Goal: Task Accomplishment & Management: Manage account settings

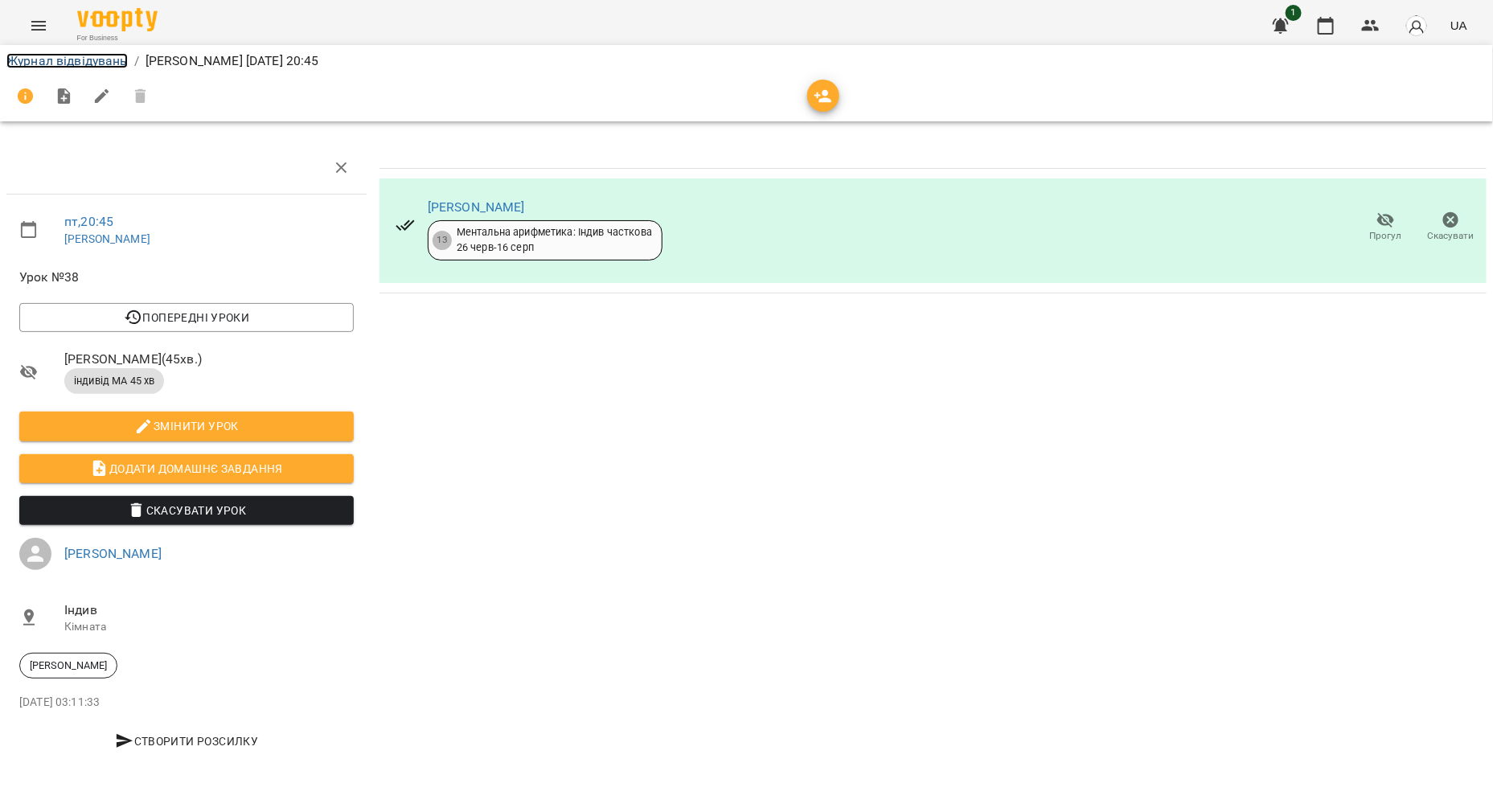
click at [89, 60] on link "Журнал відвідувань" at bounding box center [67, 60] width 121 height 15
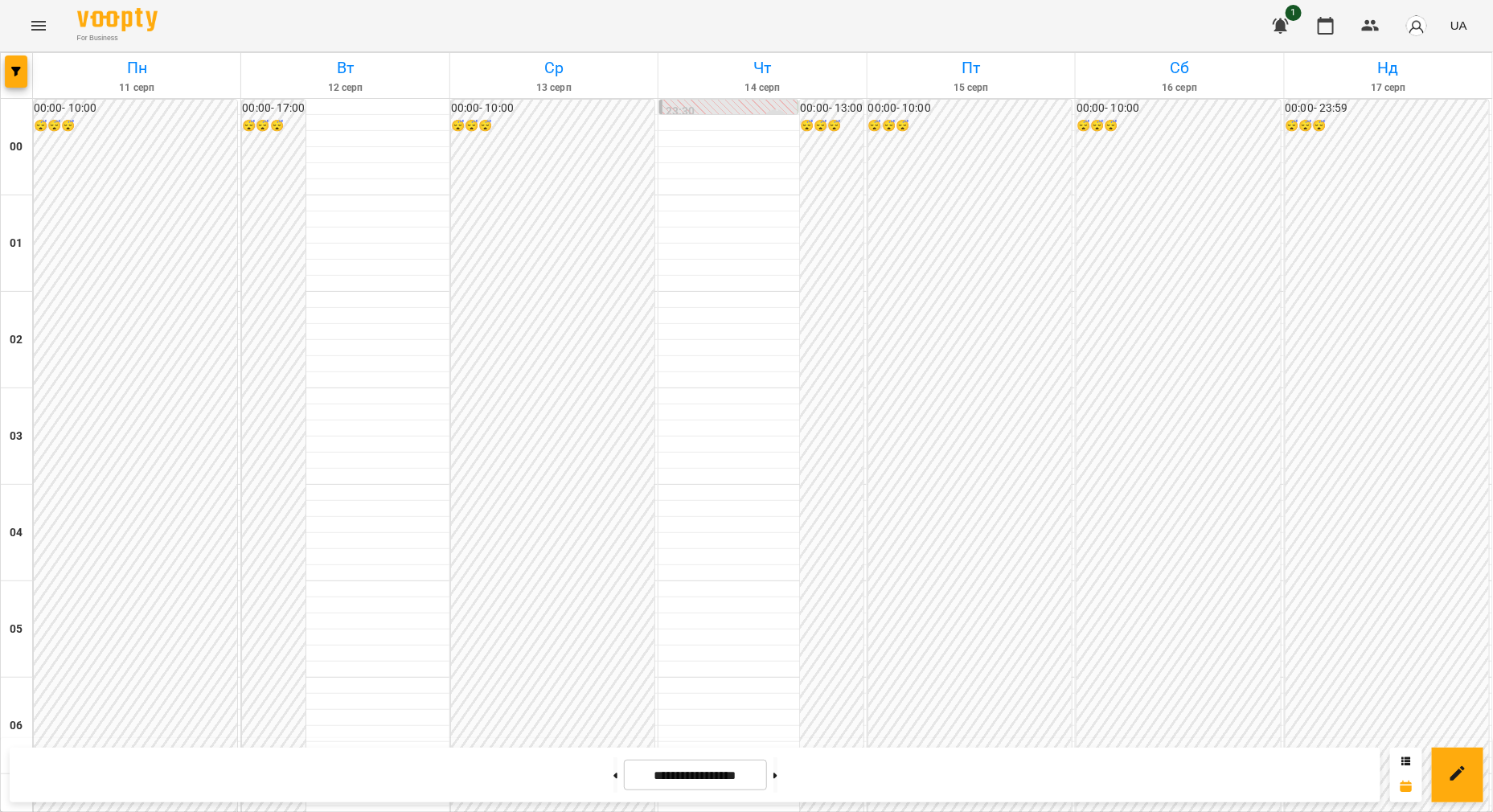
scroll to position [369, 0]
click at [37, 44] on button "Menu" at bounding box center [39, 26] width 39 height 39
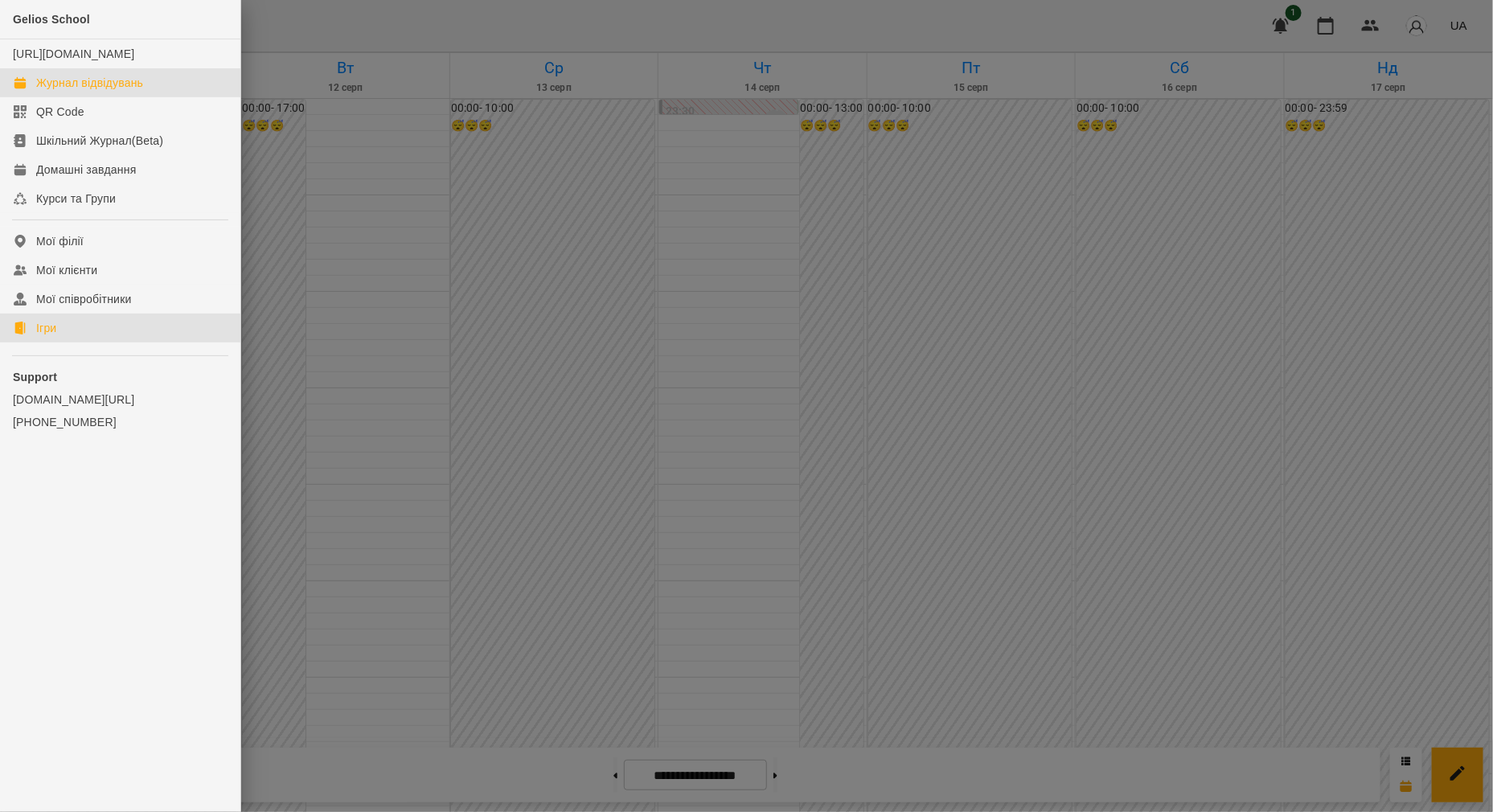
click at [53, 336] on div "Ігри" at bounding box center [46, 327] width 20 height 16
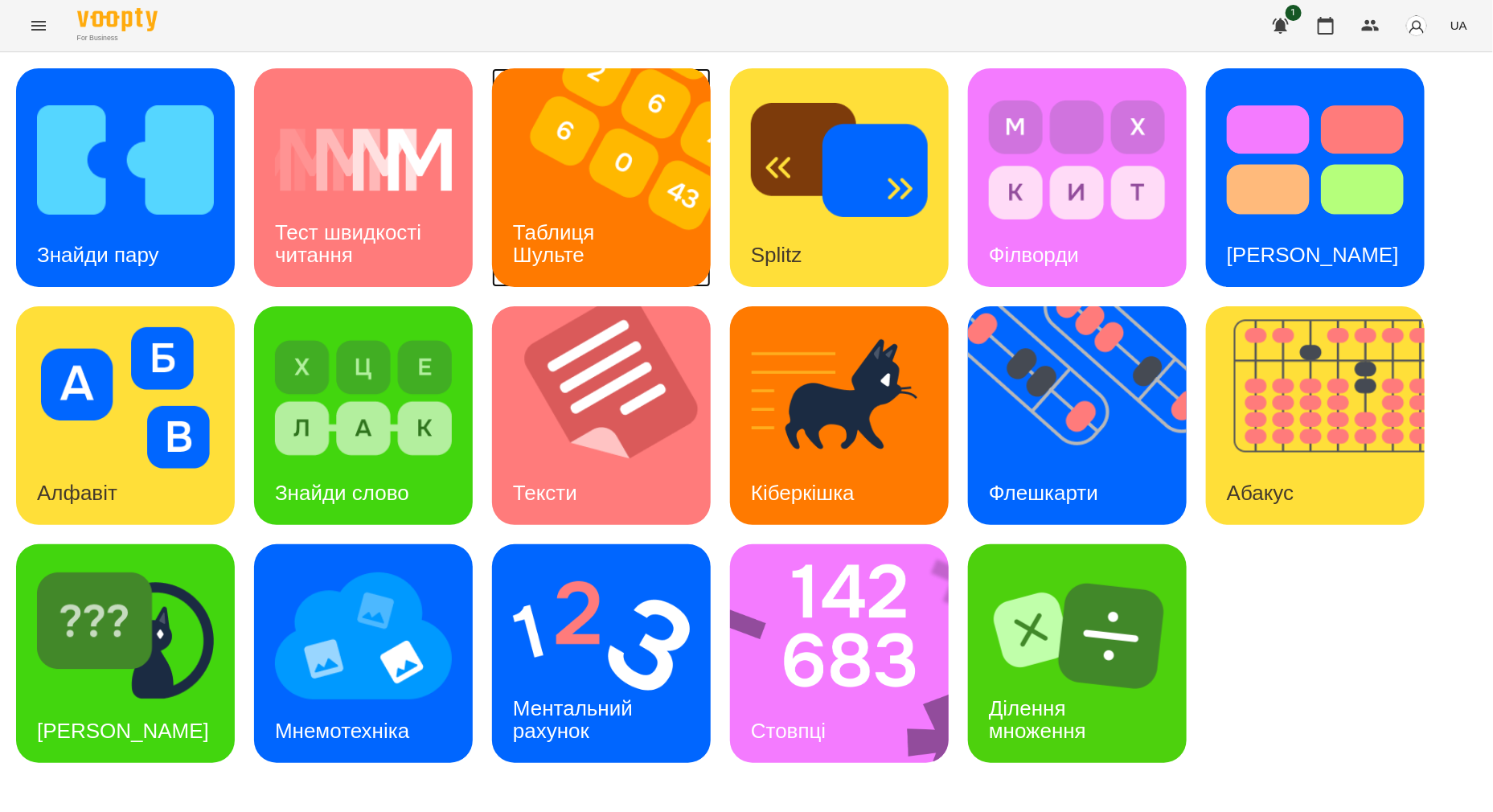
click at [618, 198] on img at bounding box center [611, 178] width 239 height 219
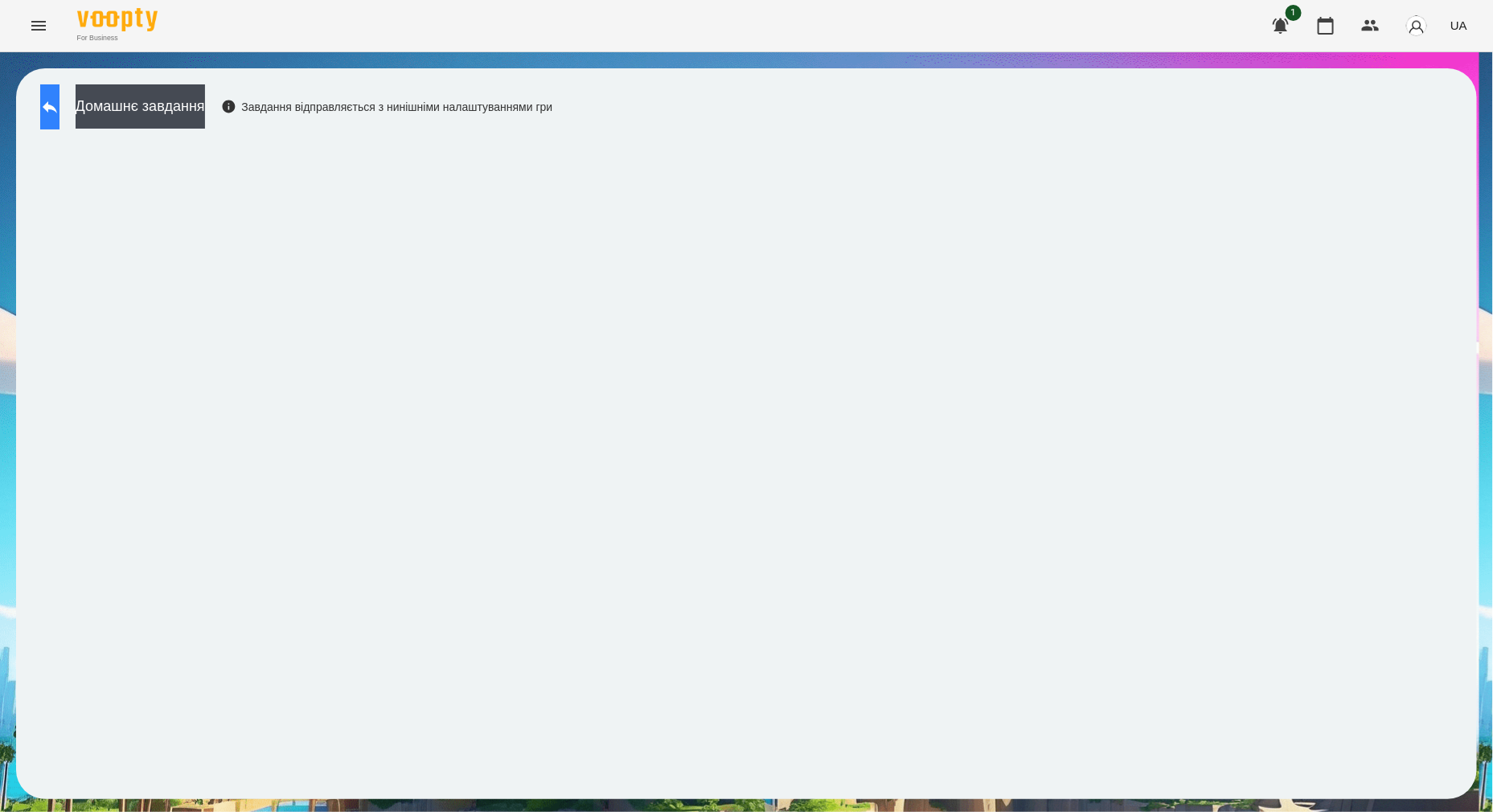
click at [59, 97] on icon at bounding box center [49, 106] width 19 height 19
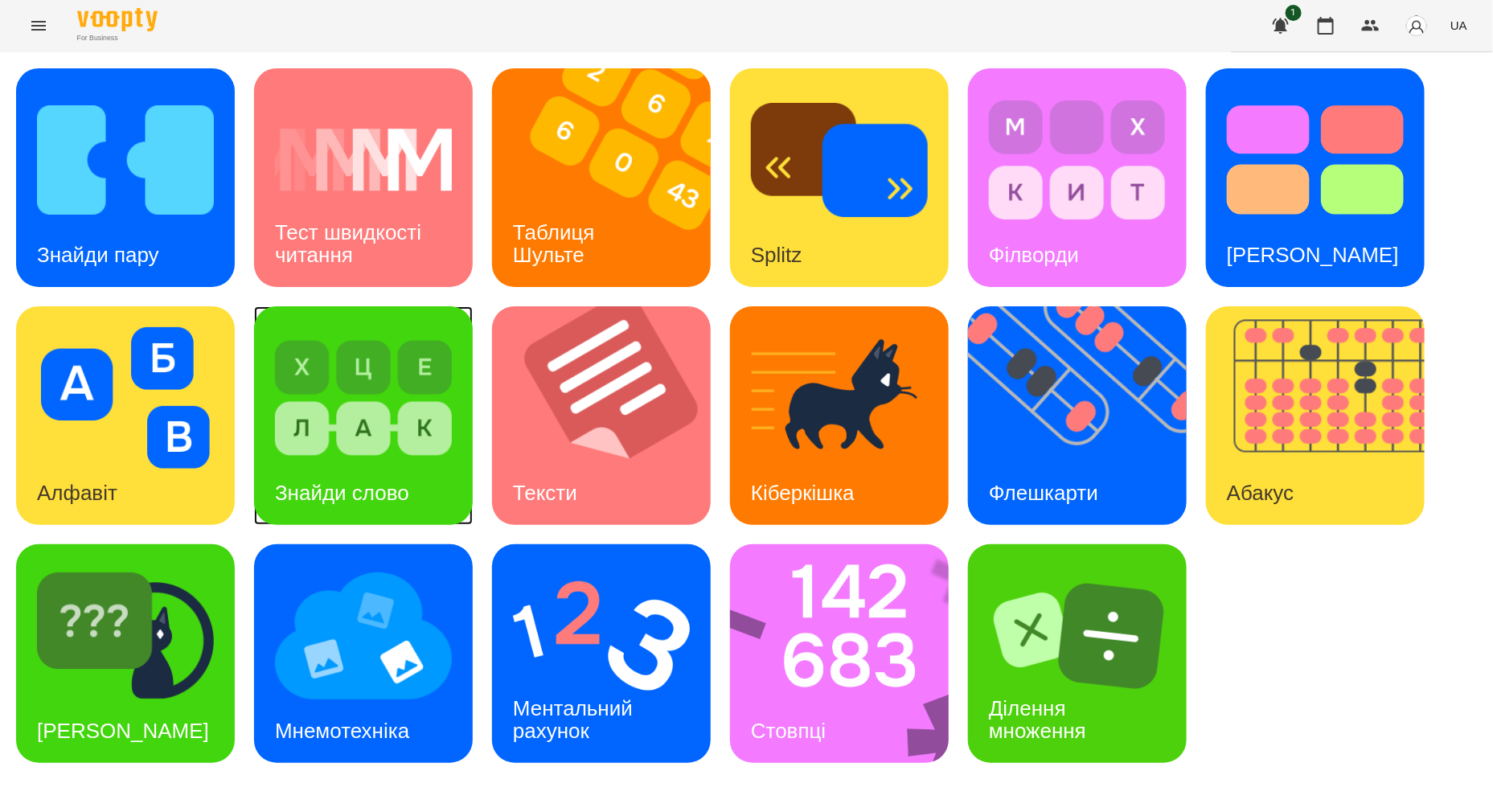
click at [365, 481] on h3 "Знайди слово" at bounding box center [342, 493] width 134 height 24
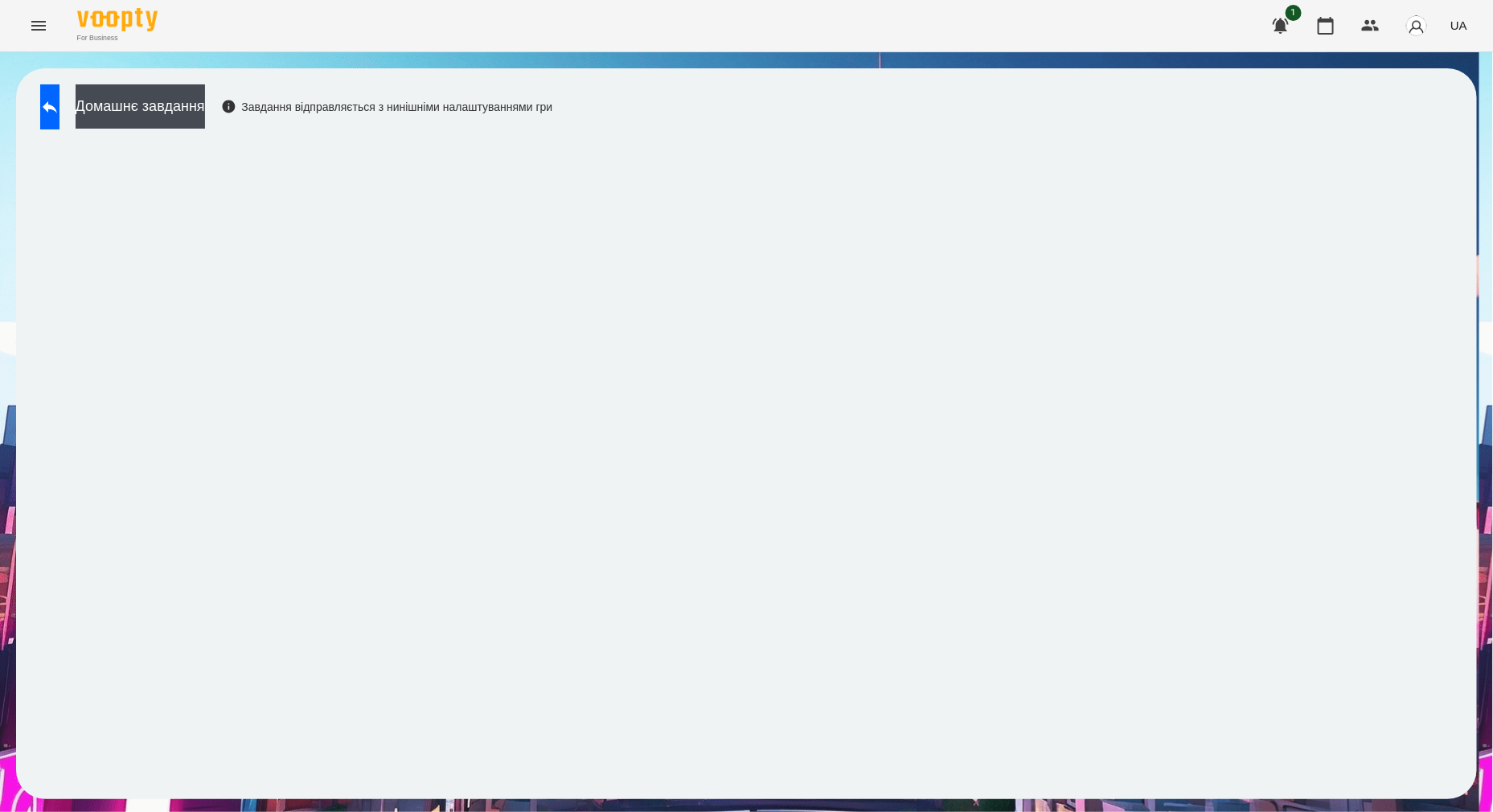
click at [49, 83] on div "Домашнє завдання Завдання відправляється з нинішніми налаштуваннями гри" at bounding box center [746, 433] width 1461 height 731
click at [64, 84] on div "Домашнє завдання Завдання відправляється з нинішніми налаштуваннями гри" at bounding box center [746, 433] width 1461 height 731
click at [59, 86] on button at bounding box center [49, 106] width 19 height 45
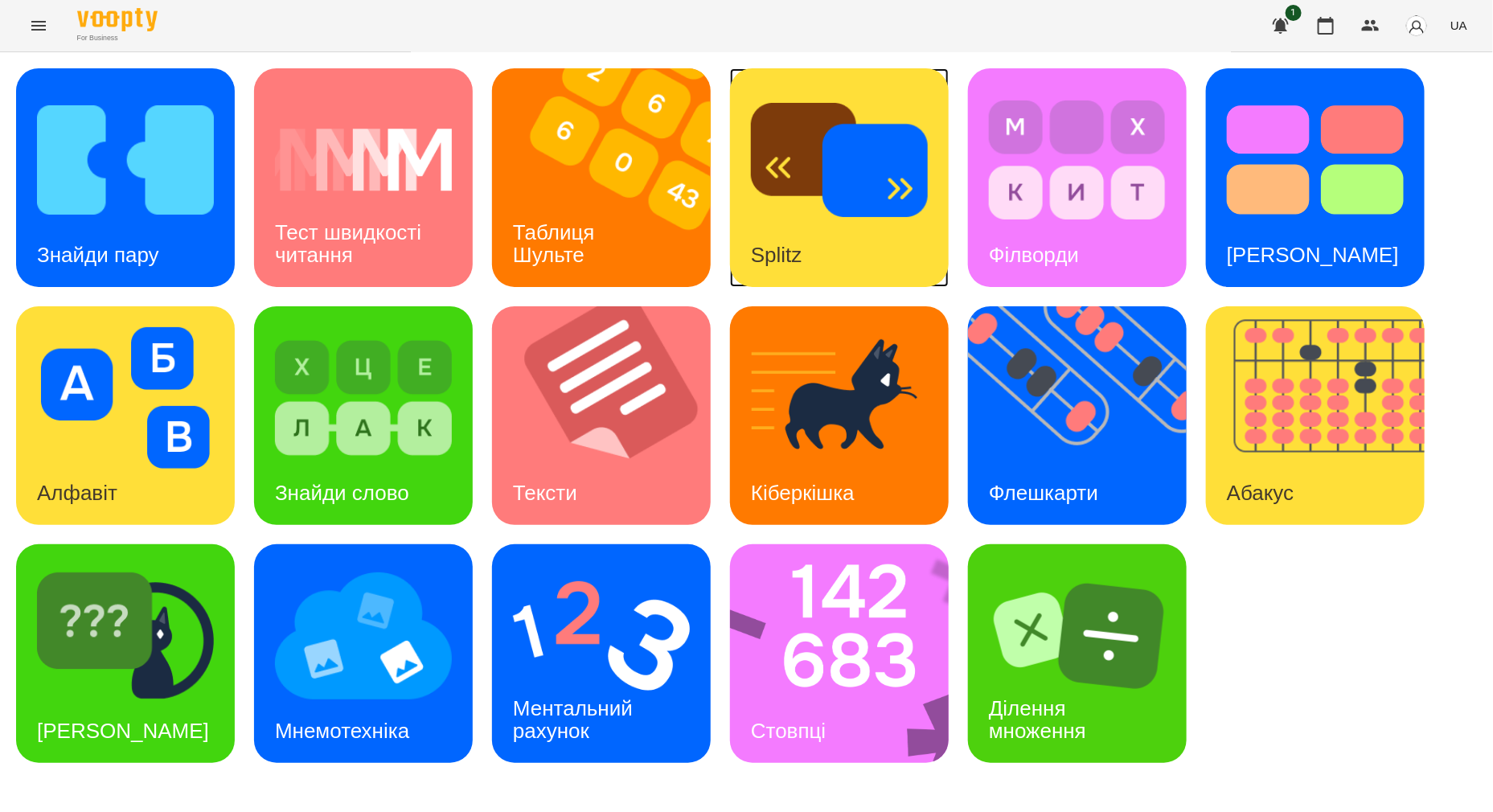
click at [812, 246] on div "Splitz" at bounding box center [776, 255] width 94 height 64
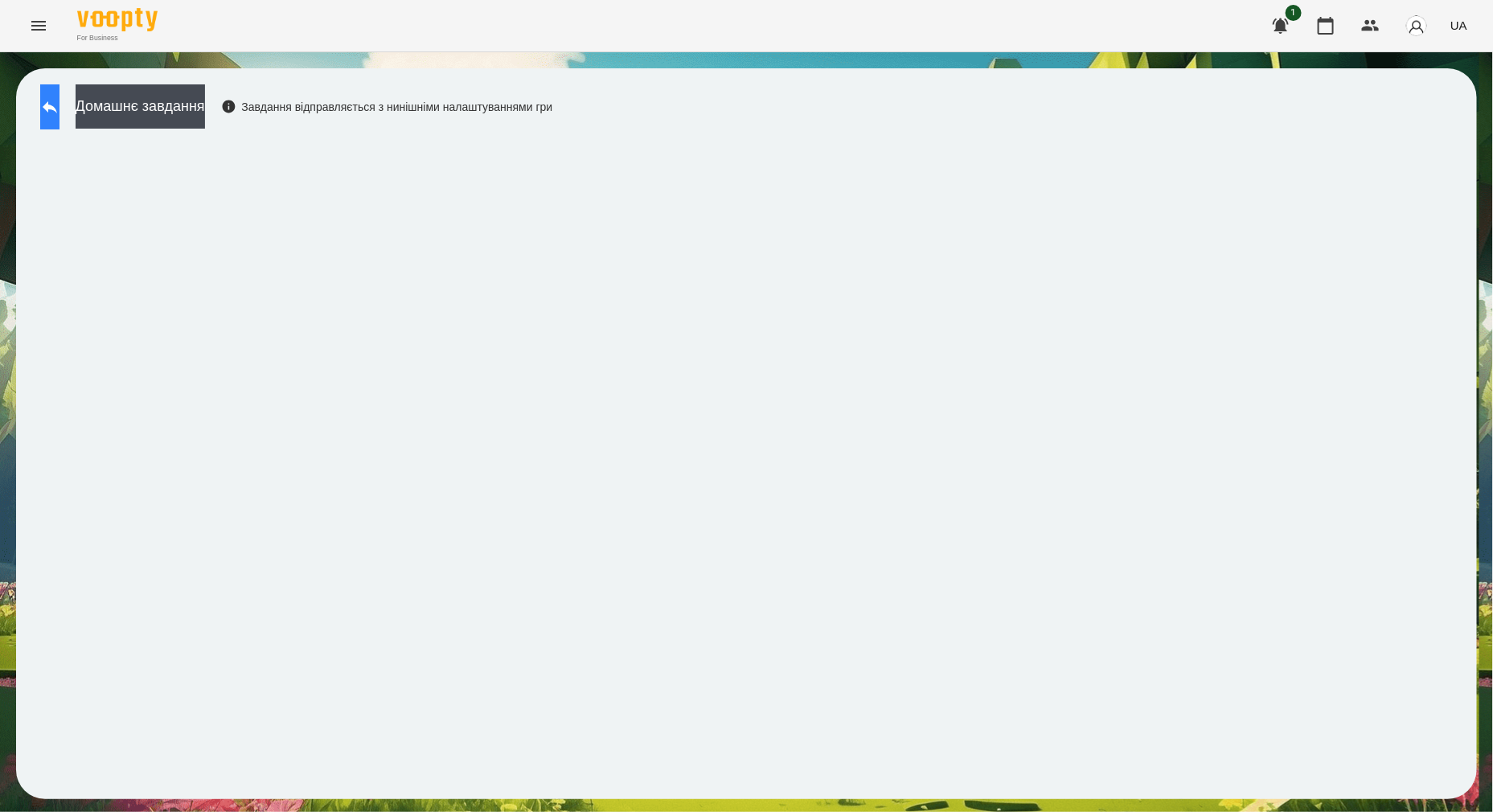
click at [57, 110] on icon at bounding box center [50, 106] width 15 height 12
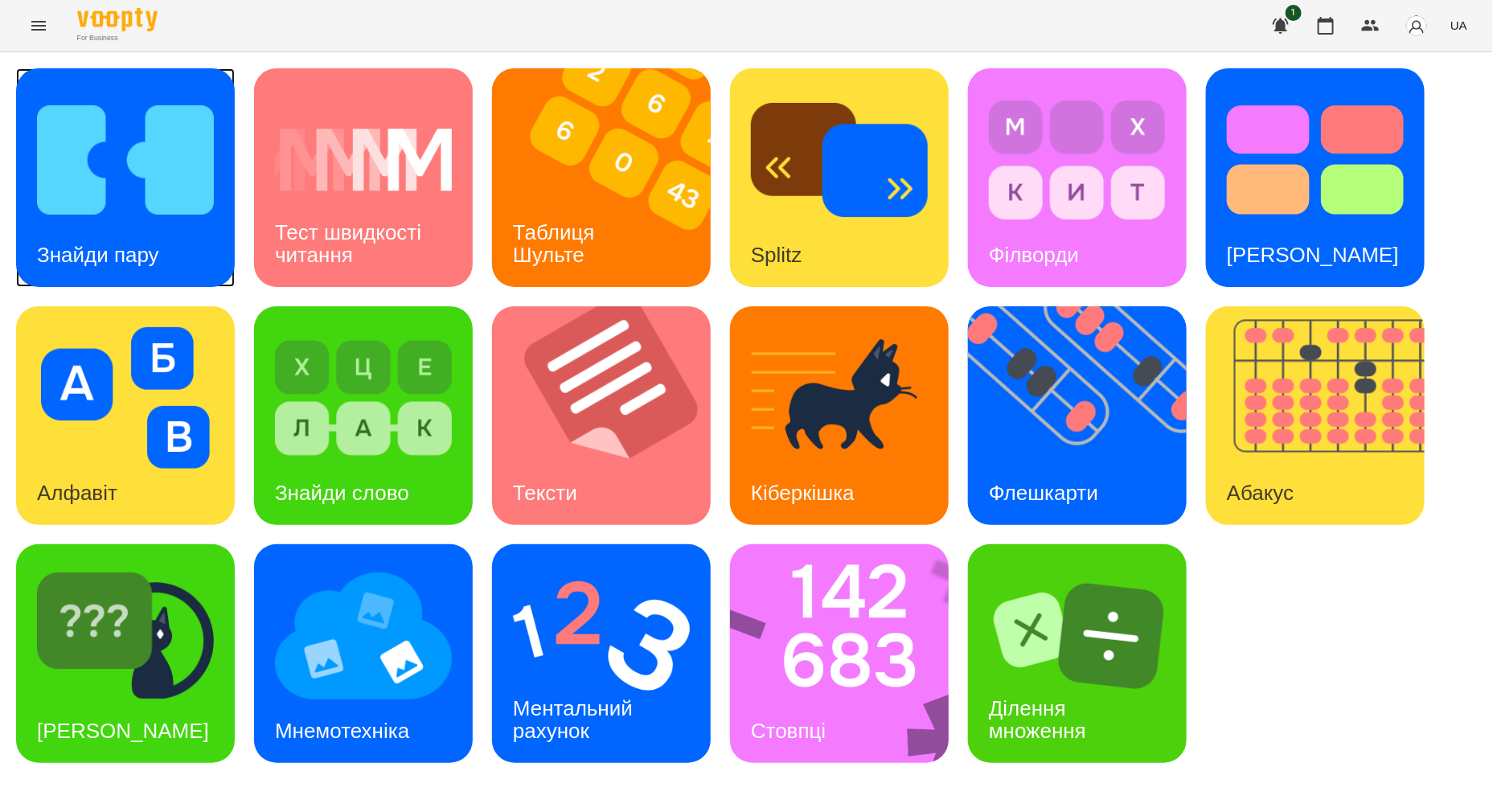
click at [190, 189] on img at bounding box center [125, 159] width 177 height 142
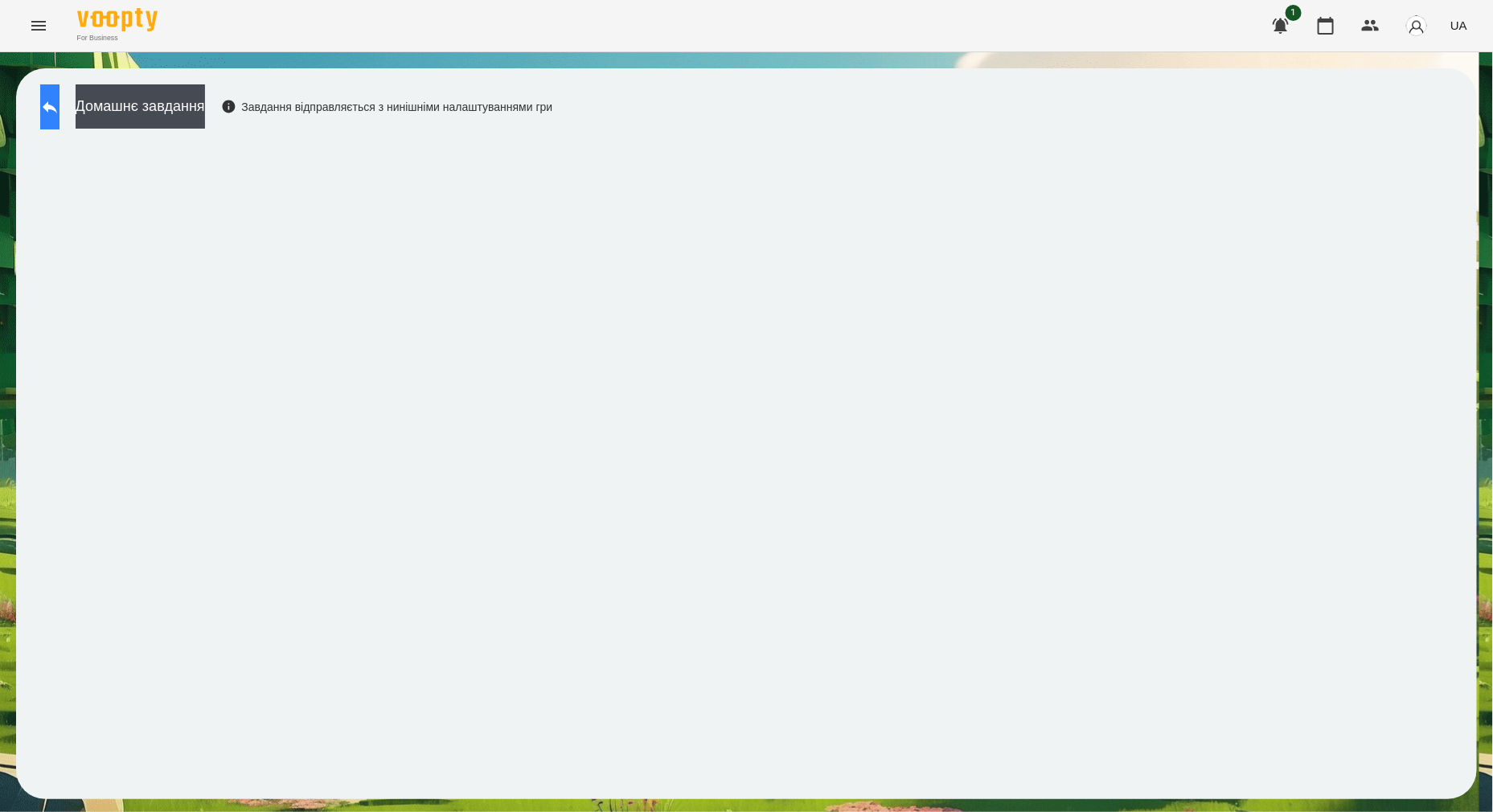
click at [59, 95] on button at bounding box center [49, 106] width 19 height 45
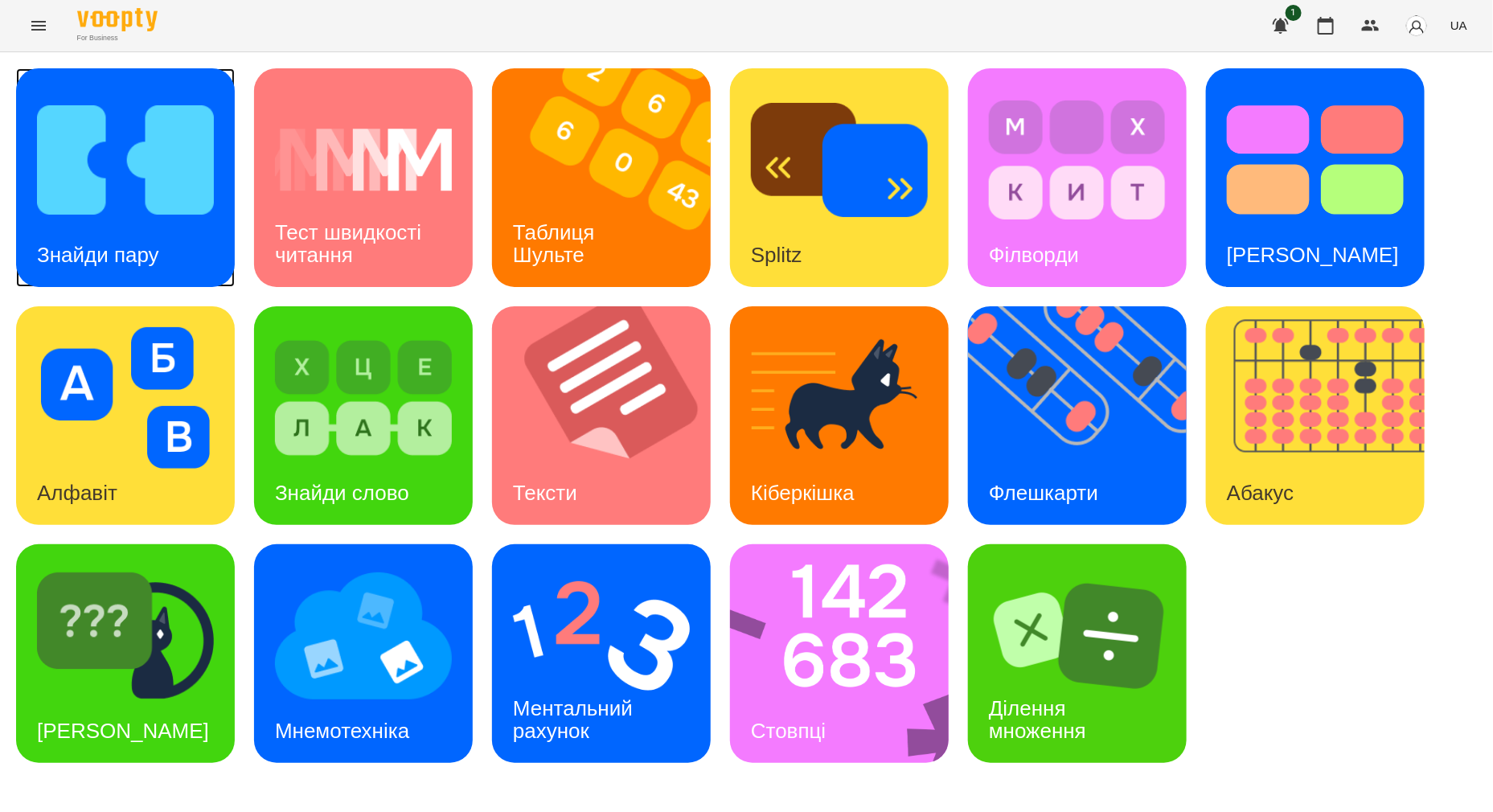
click at [100, 211] on img at bounding box center [125, 159] width 177 height 142
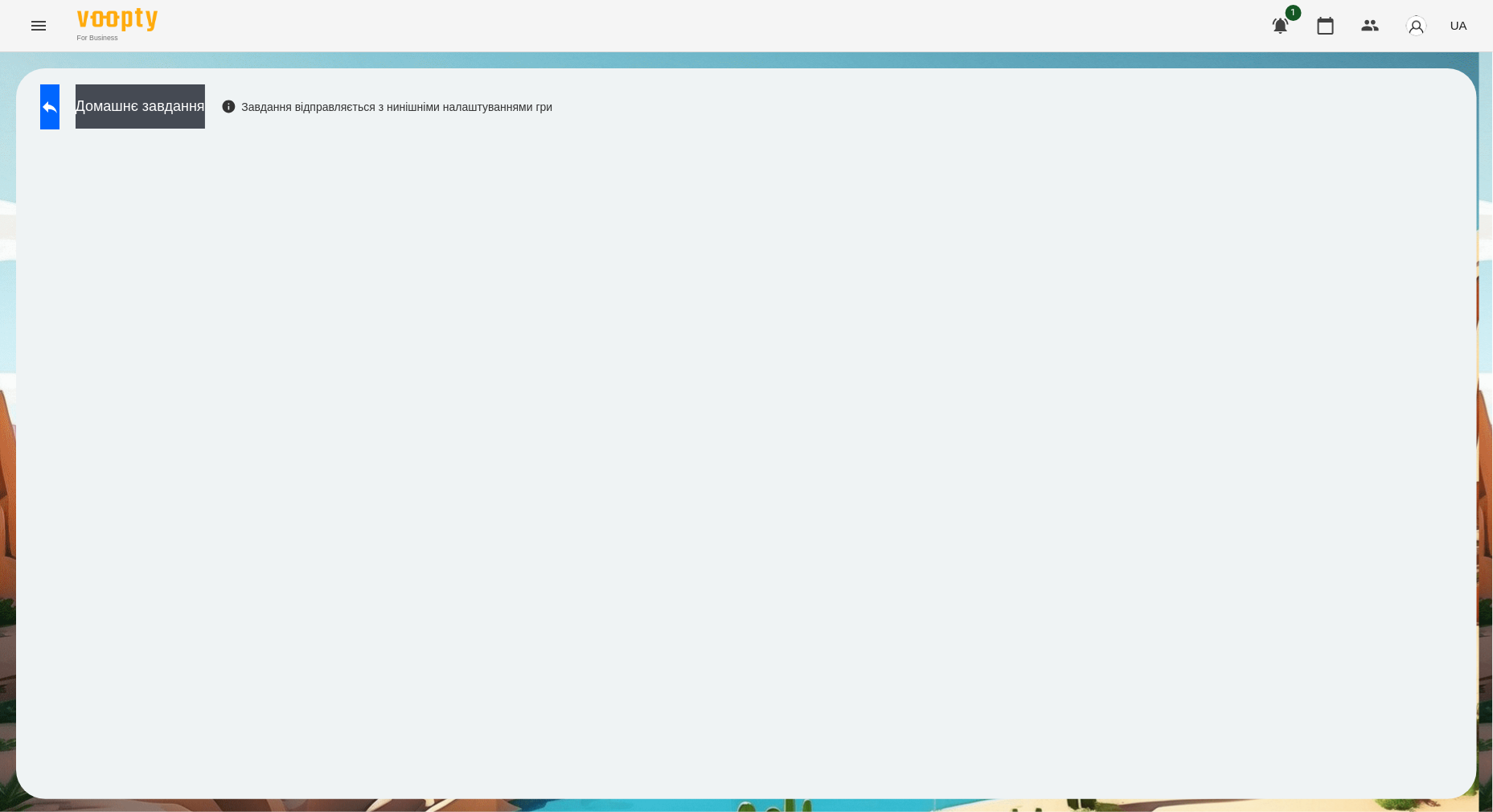
click at [1487, 246] on div "Домашнє завдання Завдання відправляється з нинішніми налаштуваннями гри" at bounding box center [746, 433] width 1493 height 763
click at [40, 24] on icon "Menu" at bounding box center [38, 25] width 19 height 19
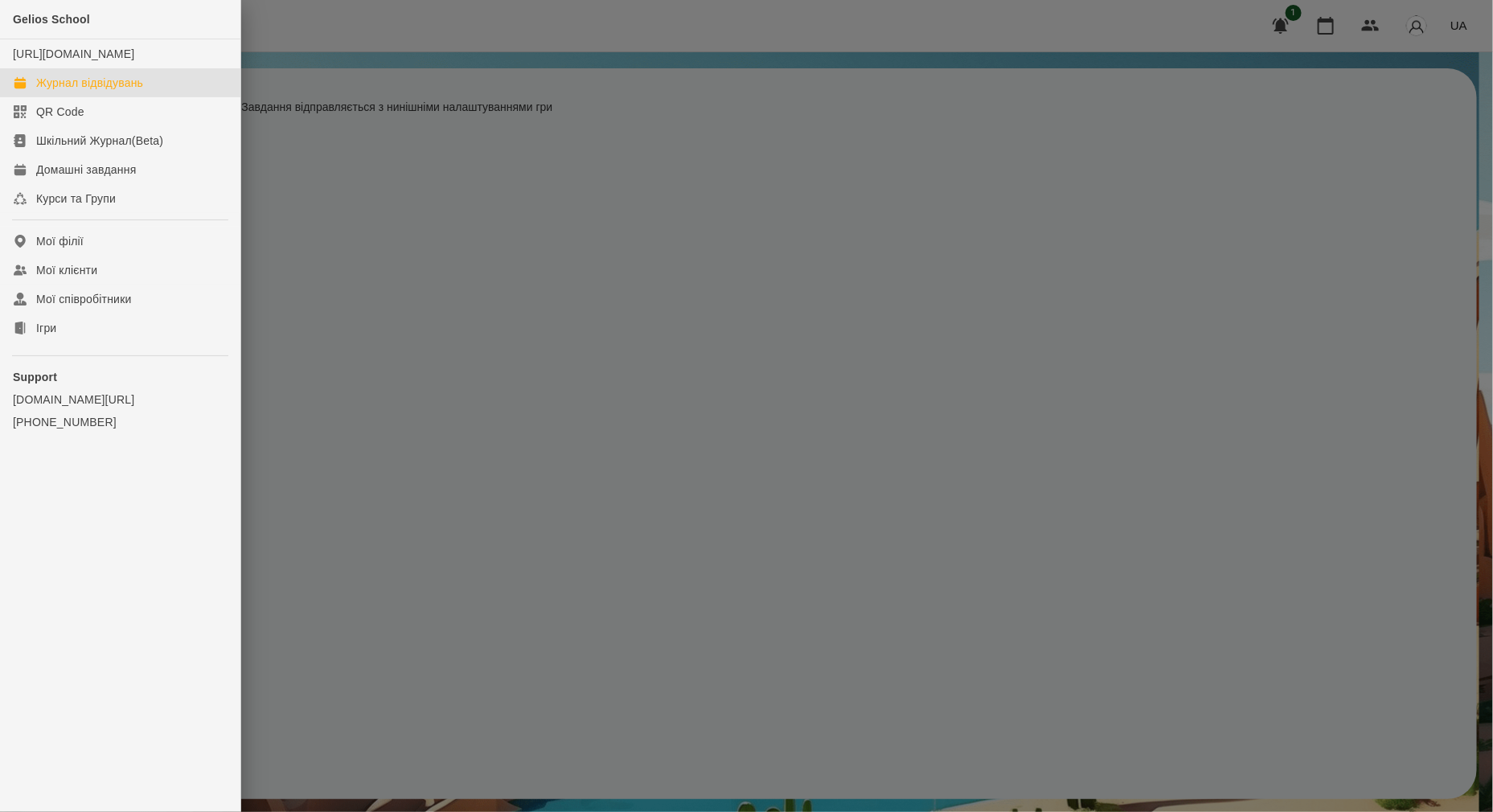
click at [56, 91] on div "Журнал відвідувань" at bounding box center [89, 82] width 107 height 16
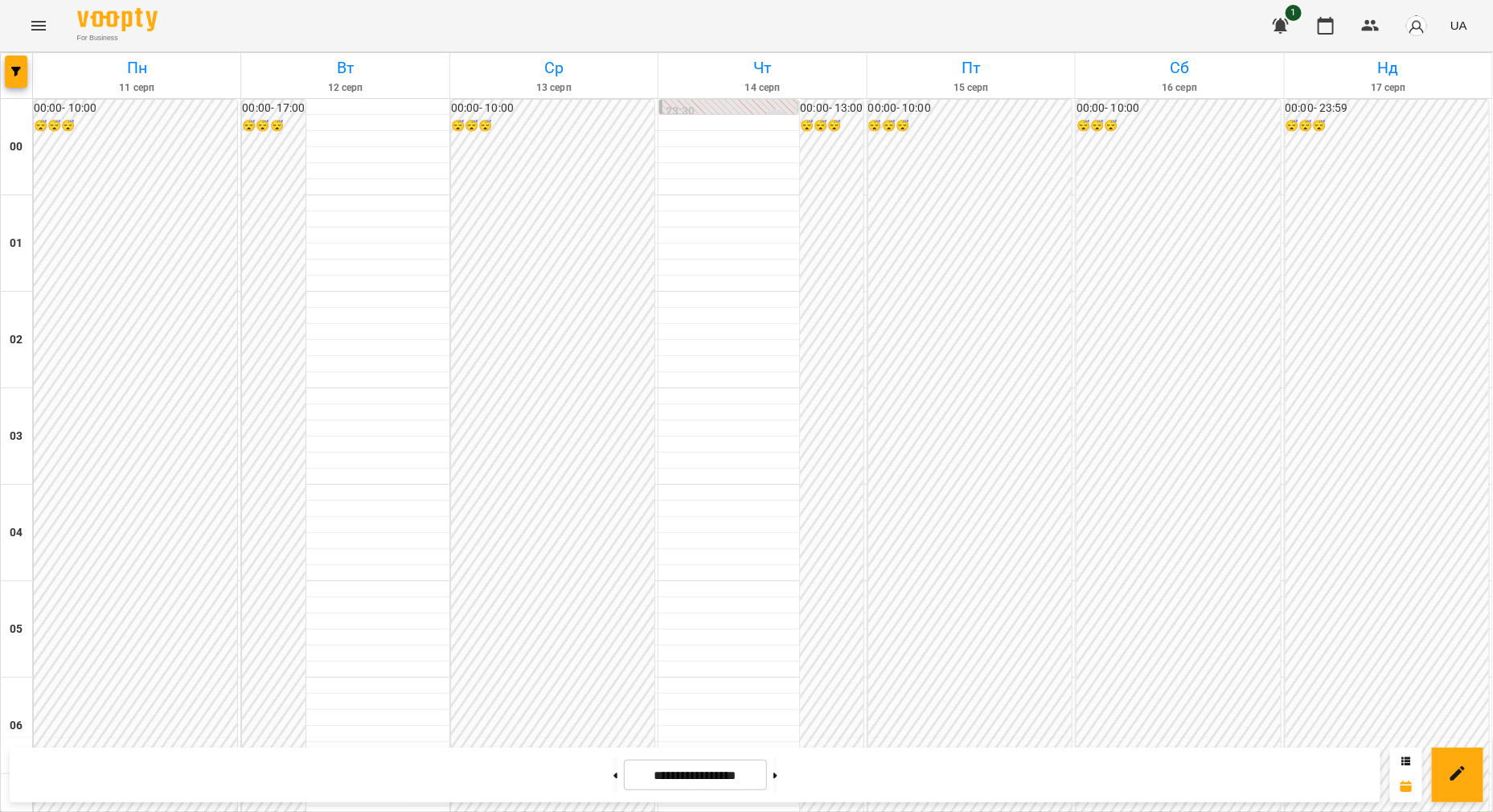
scroll to position [1206, 0]
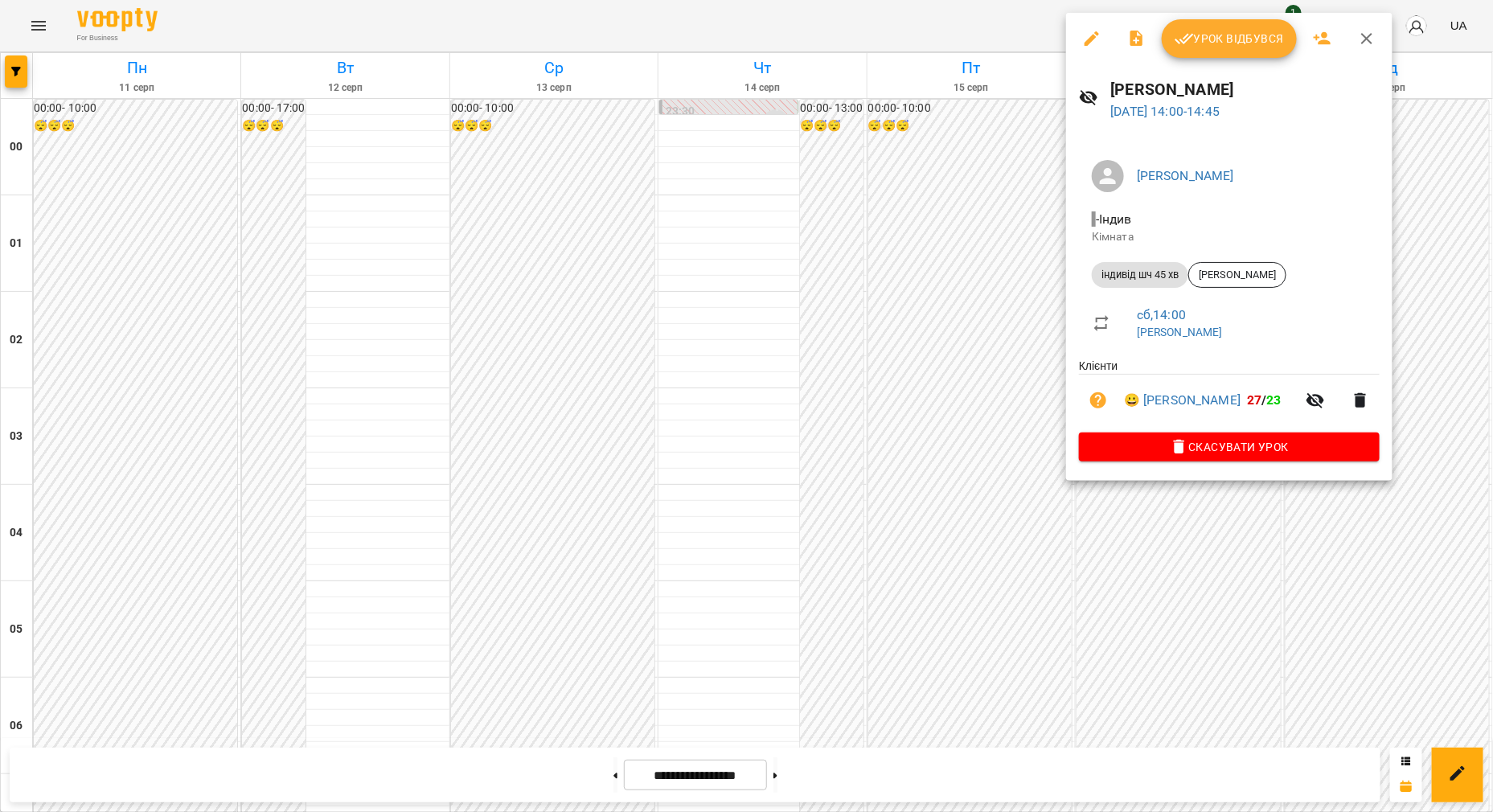
click at [1236, 44] on span "Урок відбувся" at bounding box center [1229, 38] width 109 height 19
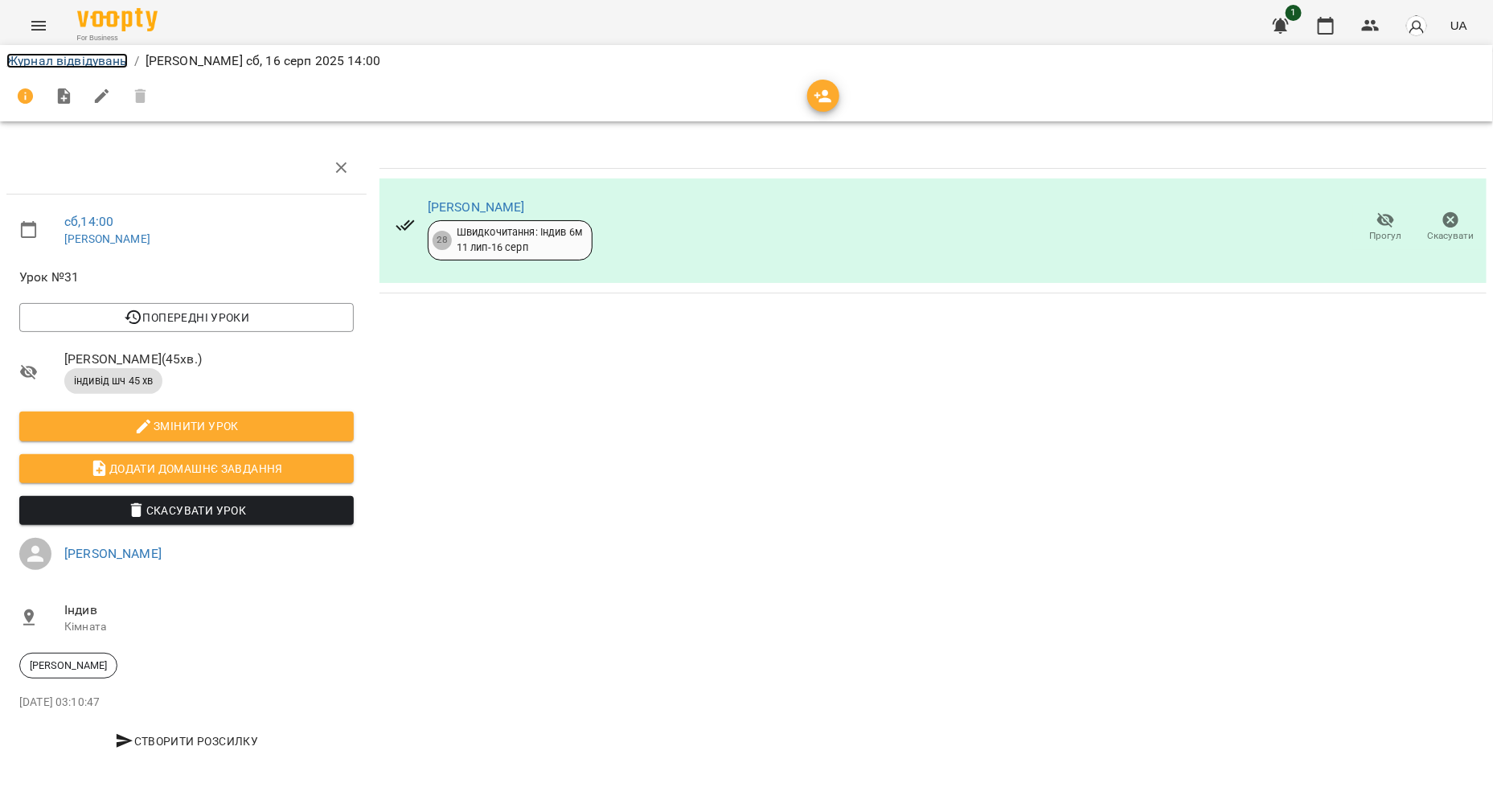
click at [57, 59] on link "Журнал відвідувань" at bounding box center [67, 60] width 121 height 15
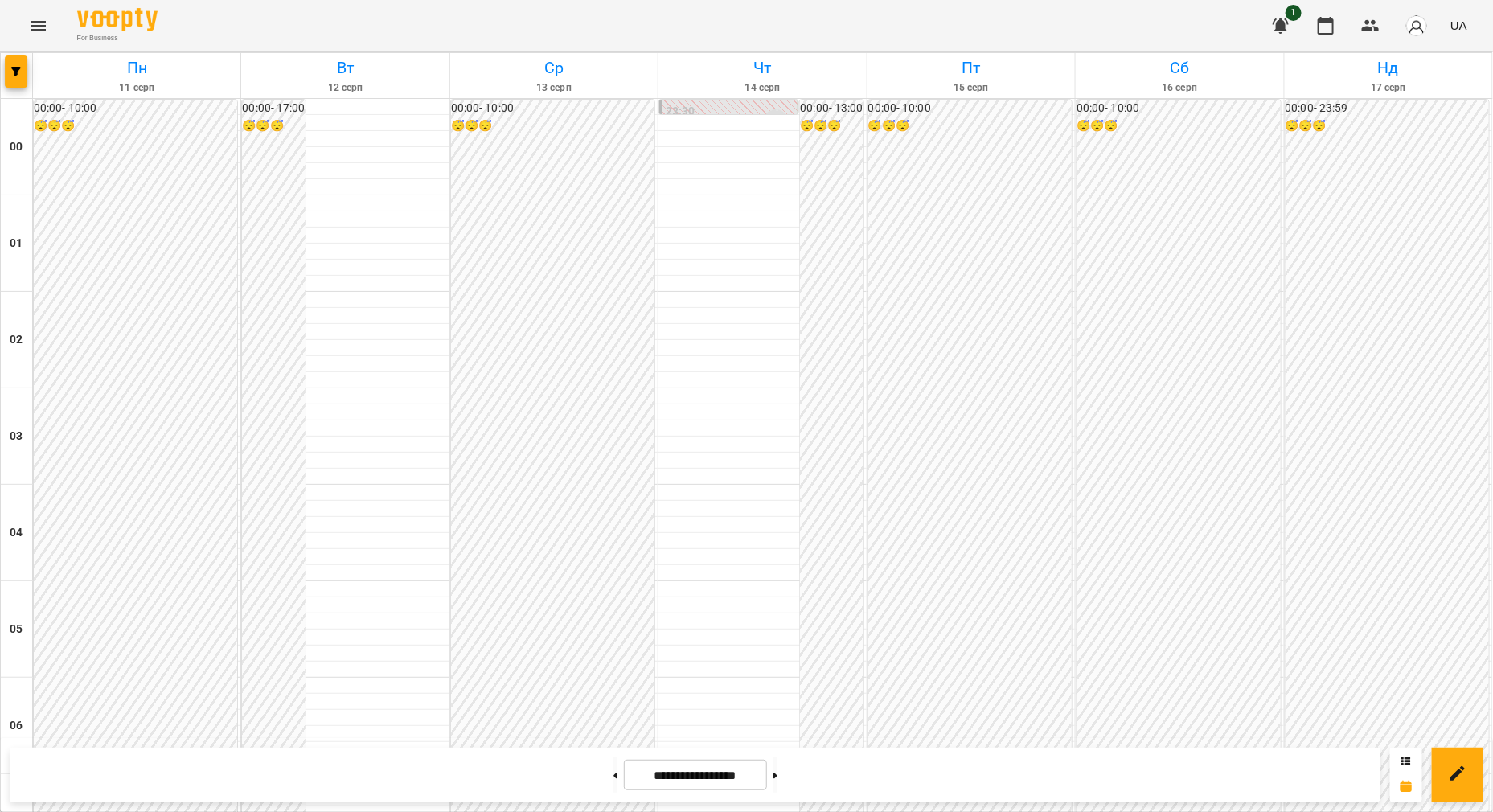
scroll to position [1674, 0]
